Goal: Find specific page/section: Find specific page/section

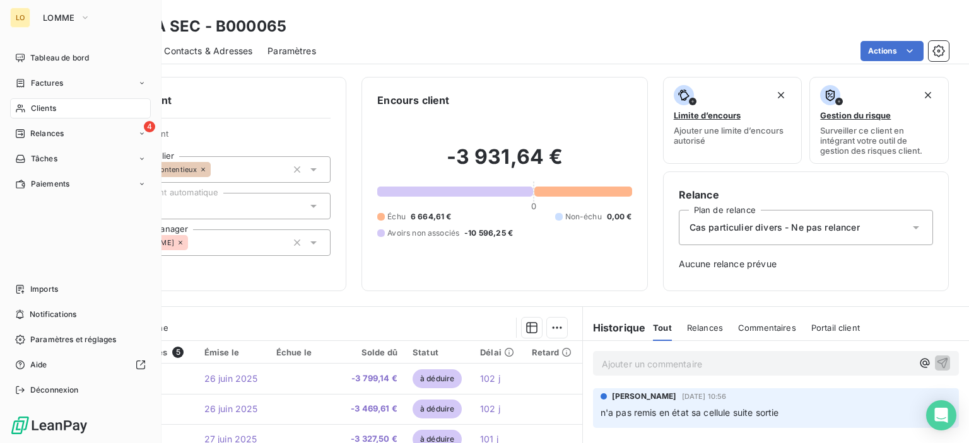
click at [27, 11] on div "LO" at bounding box center [20, 18] width 20 height 20
click at [81, 21] on icon "button" at bounding box center [85, 17] width 10 height 13
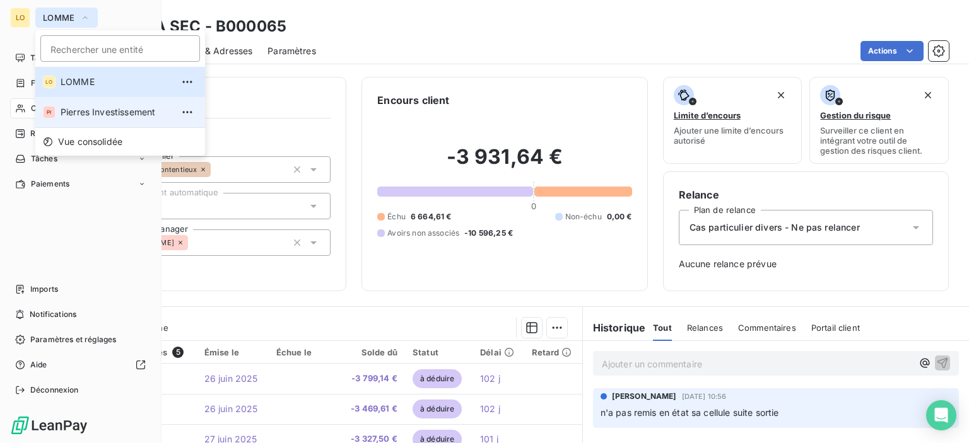
click at [96, 120] on li "PI Pierres Investissement" at bounding box center [120, 112] width 170 height 30
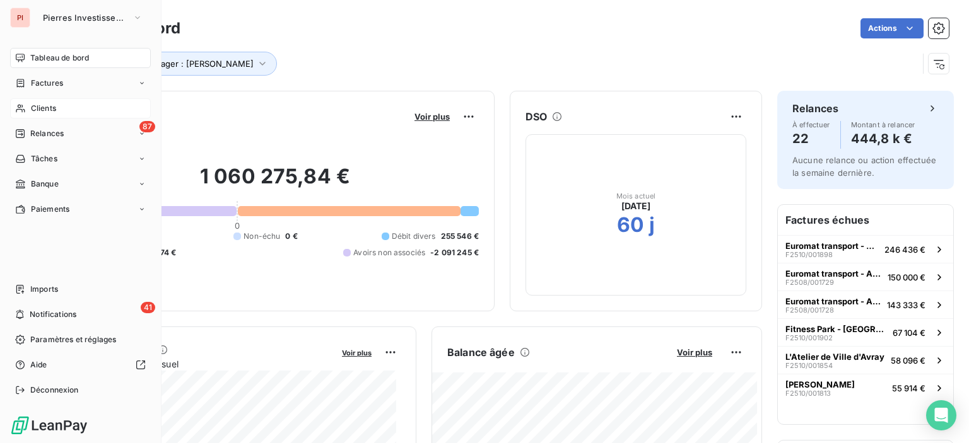
click at [61, 112] on div "Clients" at bounding box center [80, 108] width 141 height 20
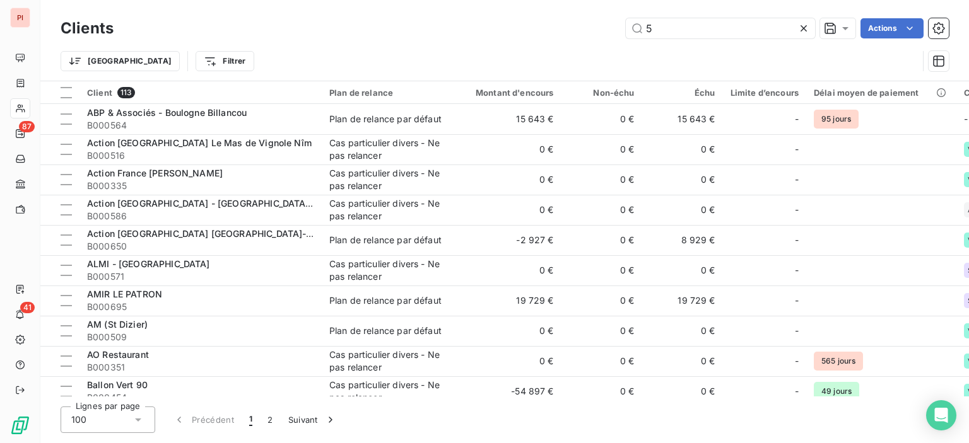
drag, startPoint x: 698, startPoint y: 35, endPoint x: 525, endPoint y: 54, distance: 173.9
click at [525, 54] on div "Clients 5 Actions Trier Filtrer" at bounding box center [505, 48] width 888 height 66
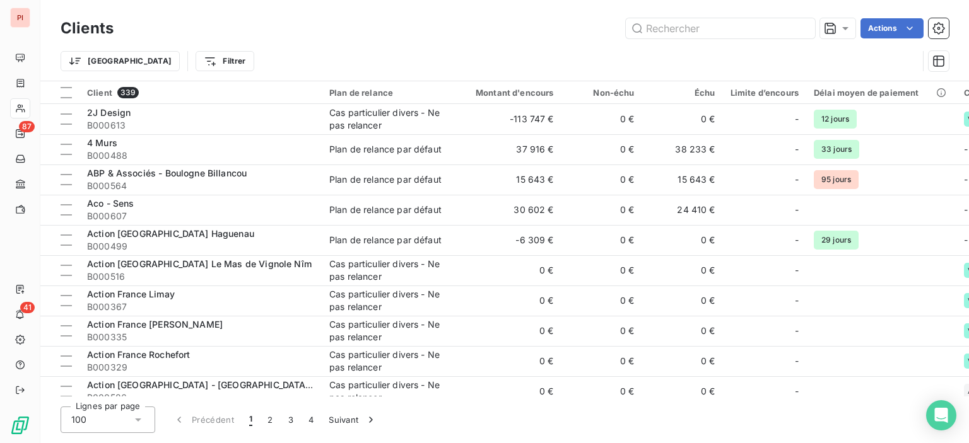
type input "m"
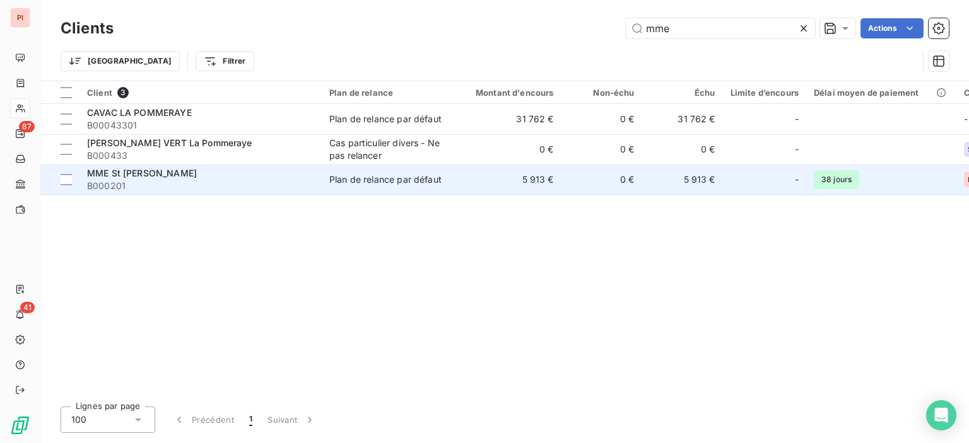
type input "mme"
click at [366, 187] on td "Plan de relance par défaut" at bounding box center [387, 180] width 131 height 30
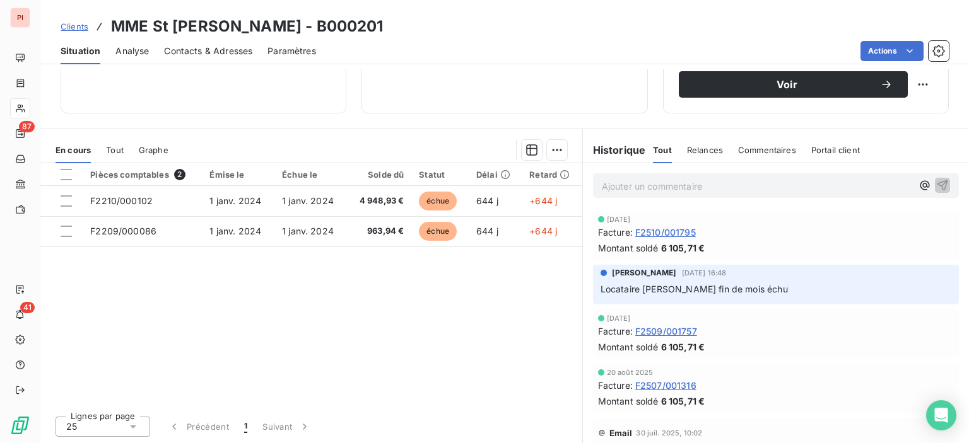
click at [483, 42] on div "Actions" at bounding box center [640, 51] width 618 height 20
